Goal: Task Accomplishment & Management: Manage account settings

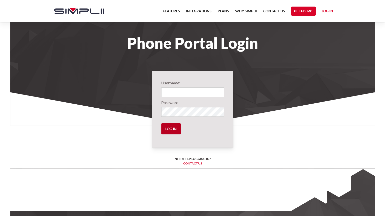
type input "304@CMR"
click at [171, 130] on input "Log in" at bounding box center [170, 128] width 19 height 11
click at [171, 127] on input "Log in" at bounding box center [170, 128] width 19 height 11
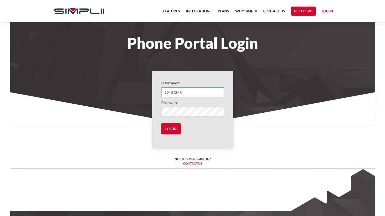
click at [195, 91] on input "304@CMR" at bounding box center [192, 93] width 63 height 10
click at [170, 128] on input "Log in" at bounding box center [170, 128] width 19 height 11
click at [171, 128] on input "Log in" at bounding box center [170, 128] width 19 height 11
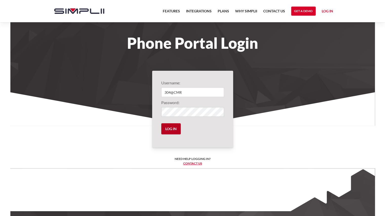
click at [169, 127] on input "Log in" at bounding box center [170, 128] width 19 height 11
click at [172, 130] on input "Log in" at bounding box center [170, 128] width 19 height 11
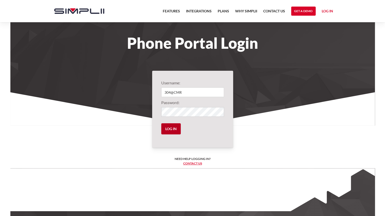
click at [172, 130] on input "Log in" at bounding box center [170, 128] width 19 height 11
click at [173, 129] on input "Log in" at bounding box center [170, 128] width 19 height 11
type input "304@CMR"
click at [169, 126] on input "Log in" at bounding box center [170, 128] width 19 height 11
click at [169, 130] on input "Log in" at bounding box center [170, 128] width 19 height 11
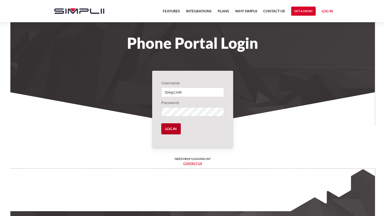
click at [167, 126] on input "Log in" at bounding box center [170, 128] width 19 height 11
click at [331, 11] on link "Log in" at bounding box center [326, 12] width 11 height 8
